Goal: Obtain resource: Obtain resource

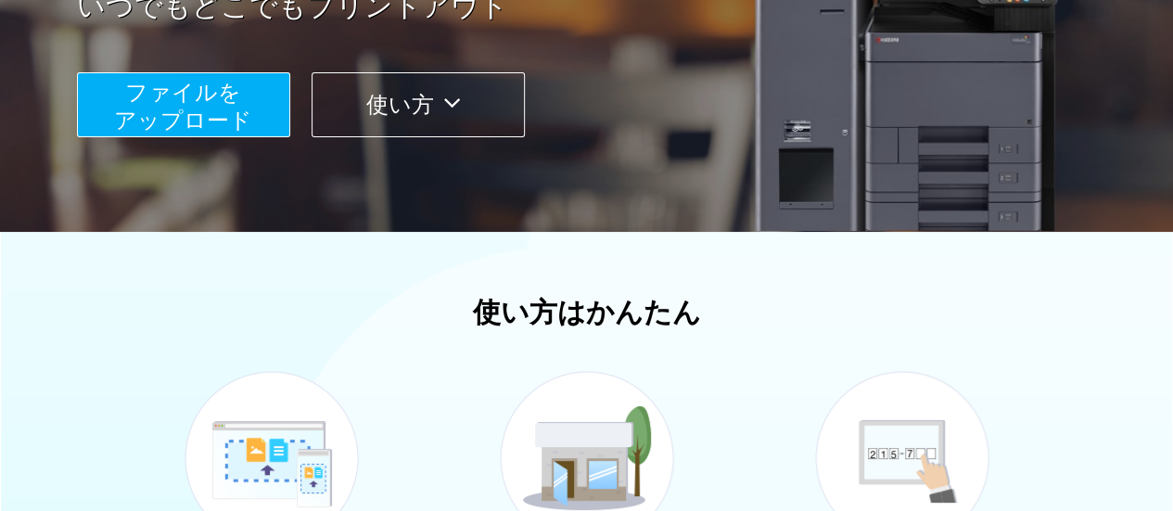
click at [191, 107] on span "ファイルを ​​アップロード" at bounding box center [183, 106] width 138 height 53
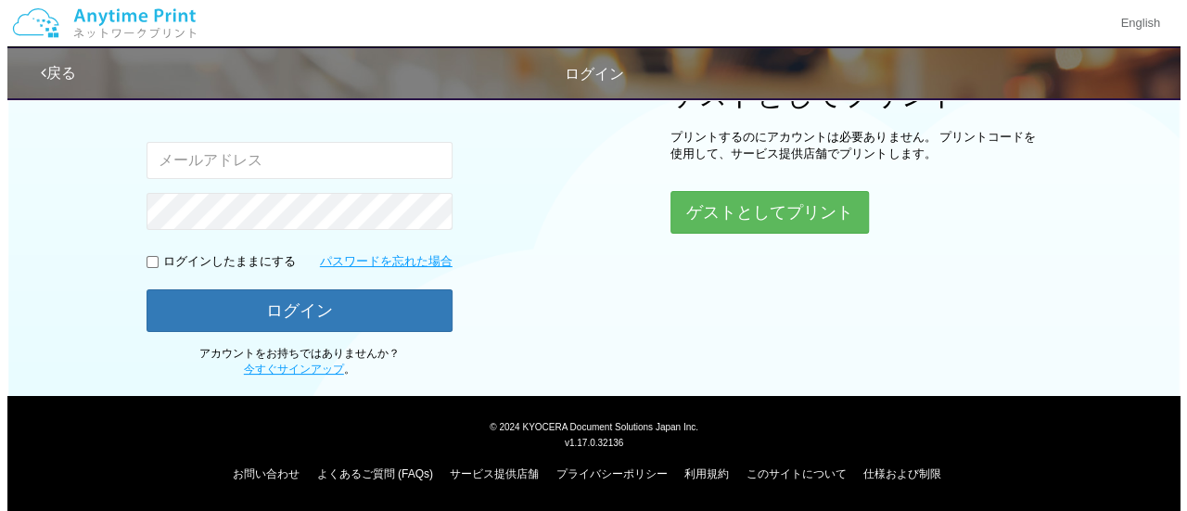
scroll to position [265, 0]
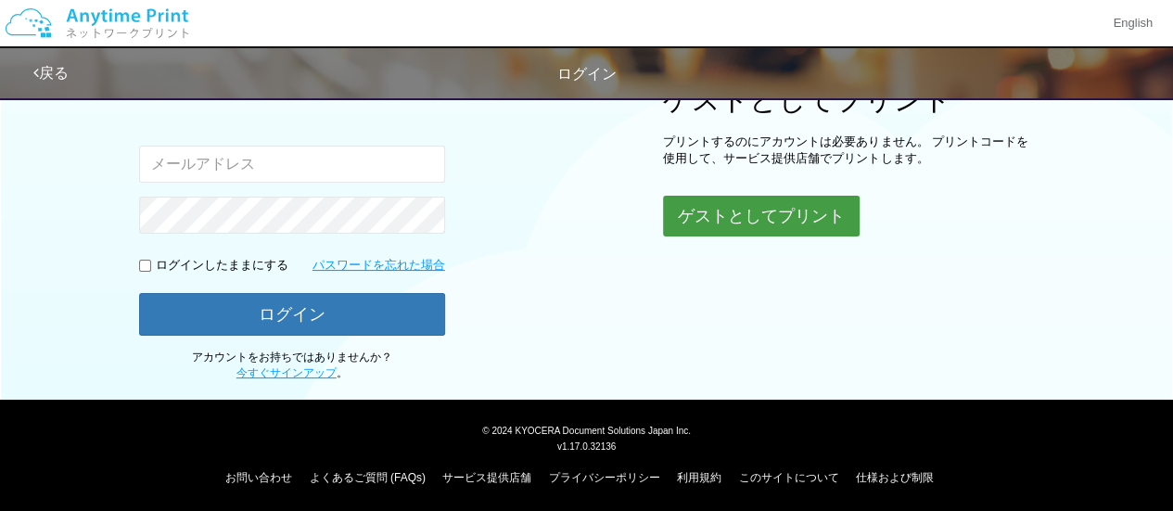
click at [699, 222] on button "ゲストとしてプリント" at bounding box center [761, 216] width 197 height 41
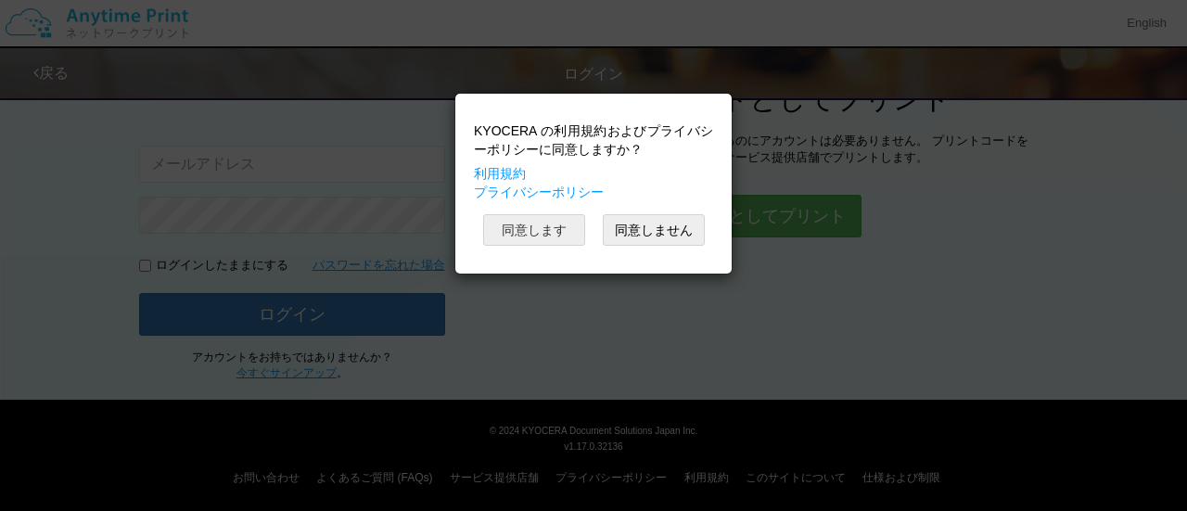
click at [578, 236] on button "同意します" at bounding box center [534, 230] width 102 height 32
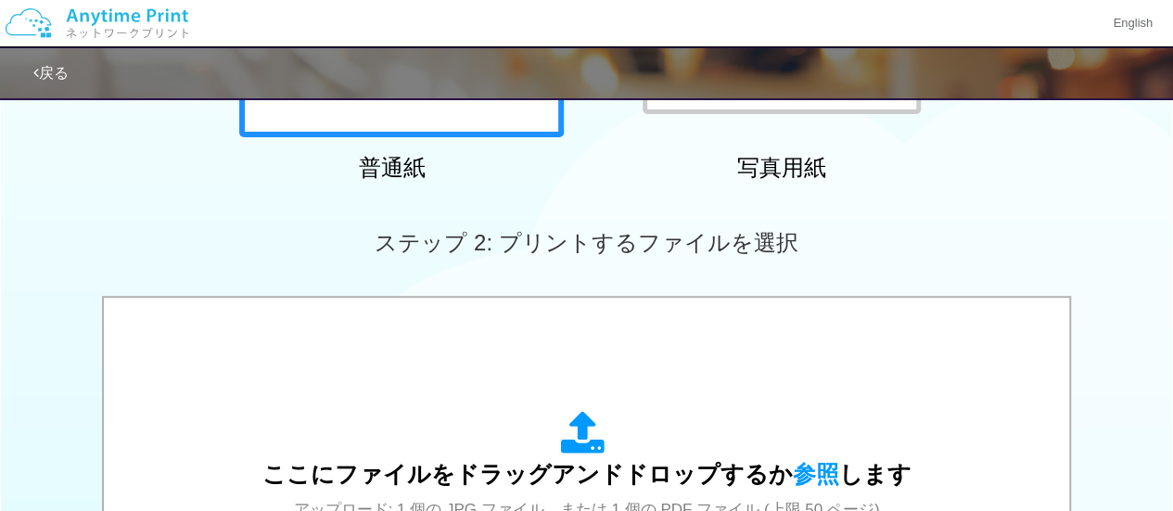
scroll to position [594, 0]
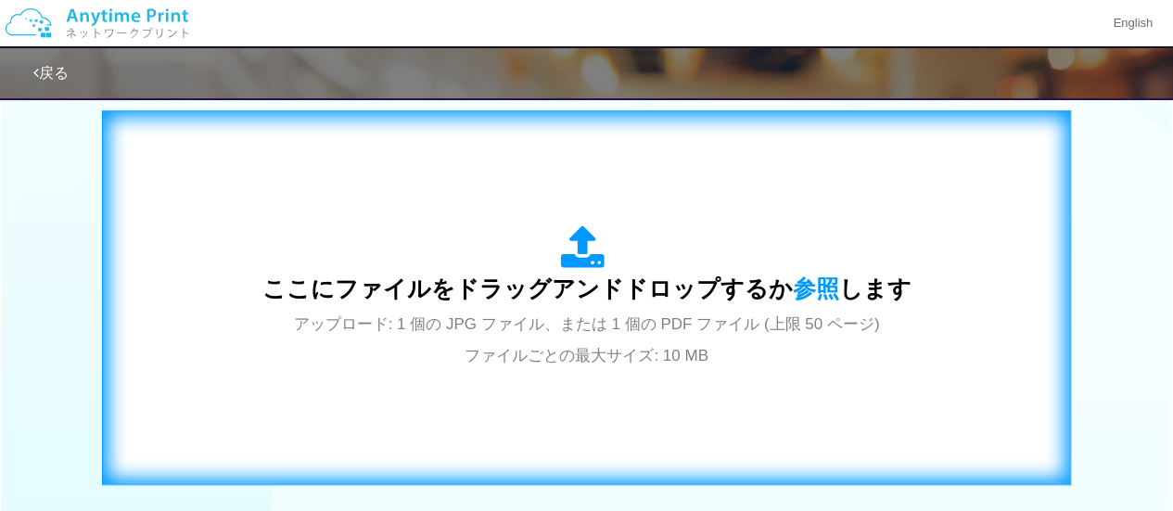
click at [529, 275] on span "ここにファイルをドラッグアンドドロップするか 参照 します" at bounding box center [586, 288] width 649 height 26
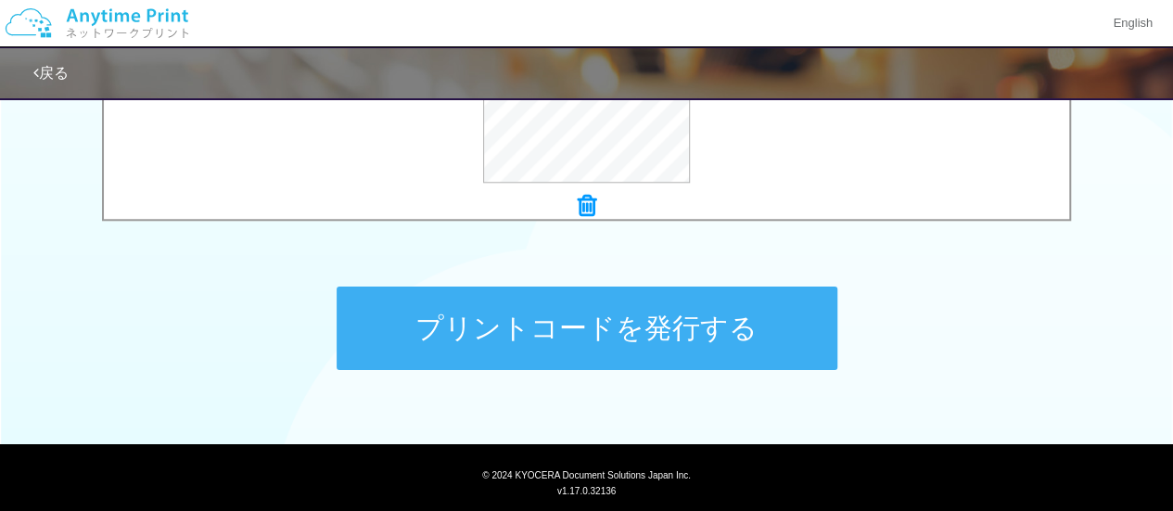
scroll to position [872, 0]
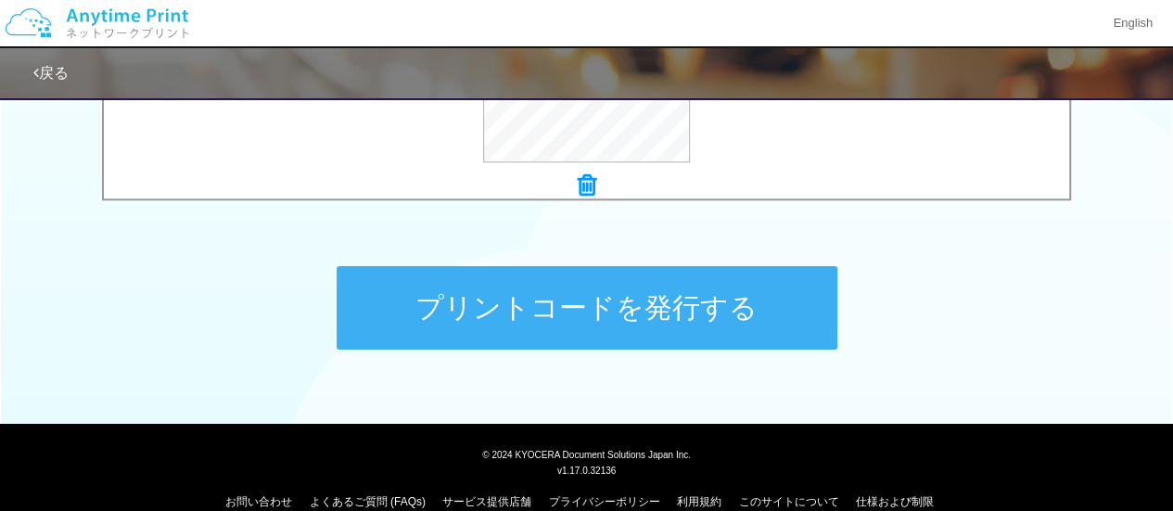
click at [764, 309] on button "プリントコードを発行する" at bounding box center [587, 307] width 501 height 83
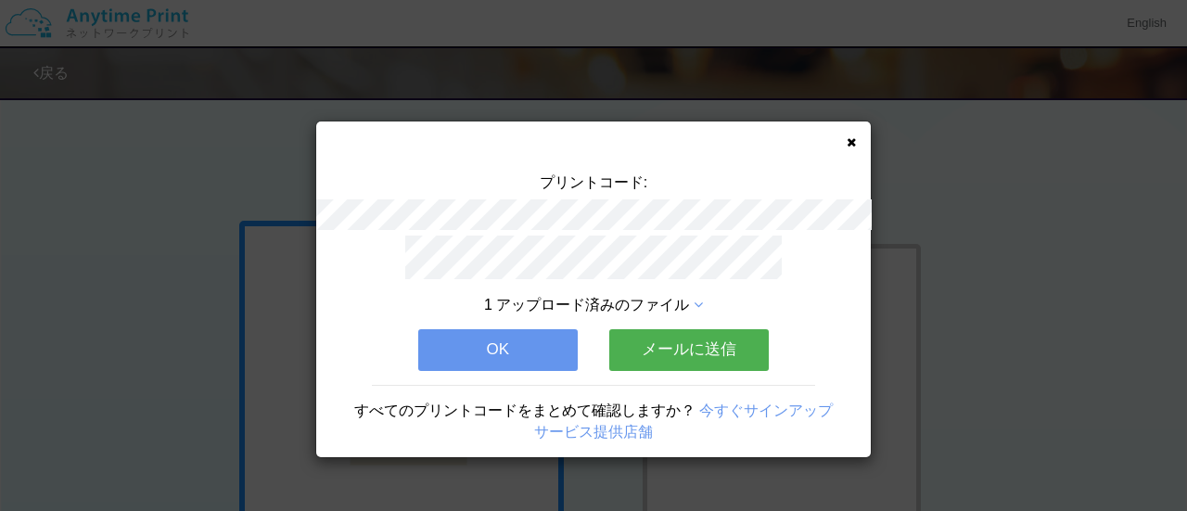
click at [695, 342] on button "メールに送信" at bounding box center [689, 349] width 160 height 41
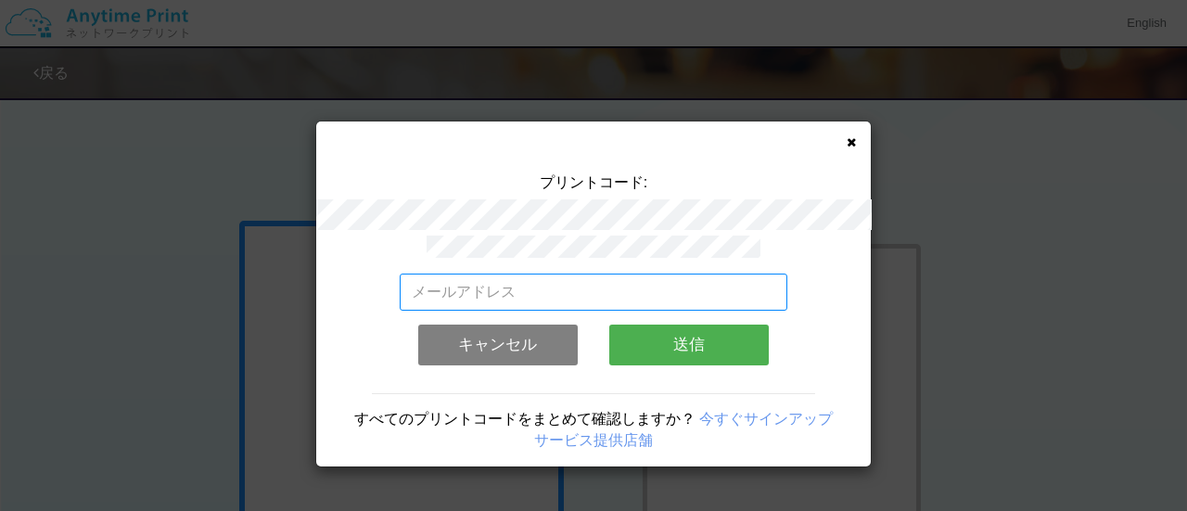
click at [569, 296] on input "email" at bounding box center [594, 292] width 389 height 37
type input "[EMAIL_ADDRESS][DOMAIN_NAME]"
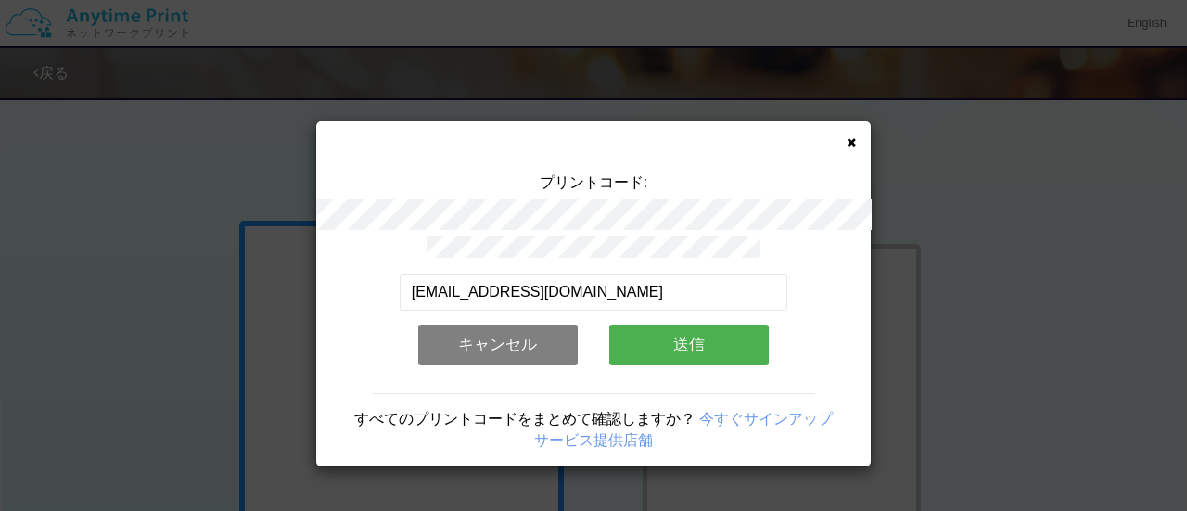
click at [679, 337] on button "送信" at bounding box center [689, 345] width 160 height 41
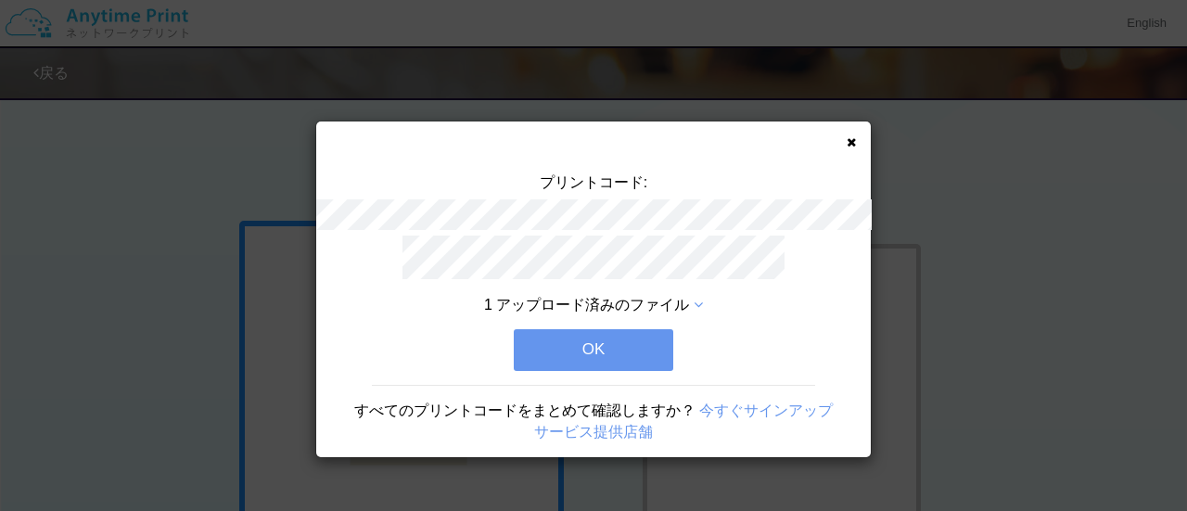
click at [641, 339] on button "OK" at bounding box center [594, 349] width 160 height 41
click at [641, 339] on div "1 アップロード済みのファイル OK すべてのプリントコードをまとめて確認しますか？ 今すぐサインアップ サービス提供店舗" at bounding box center [593, 347] width 555 height 223
